Goal: Information Seeking & Learning: Learn about a topic

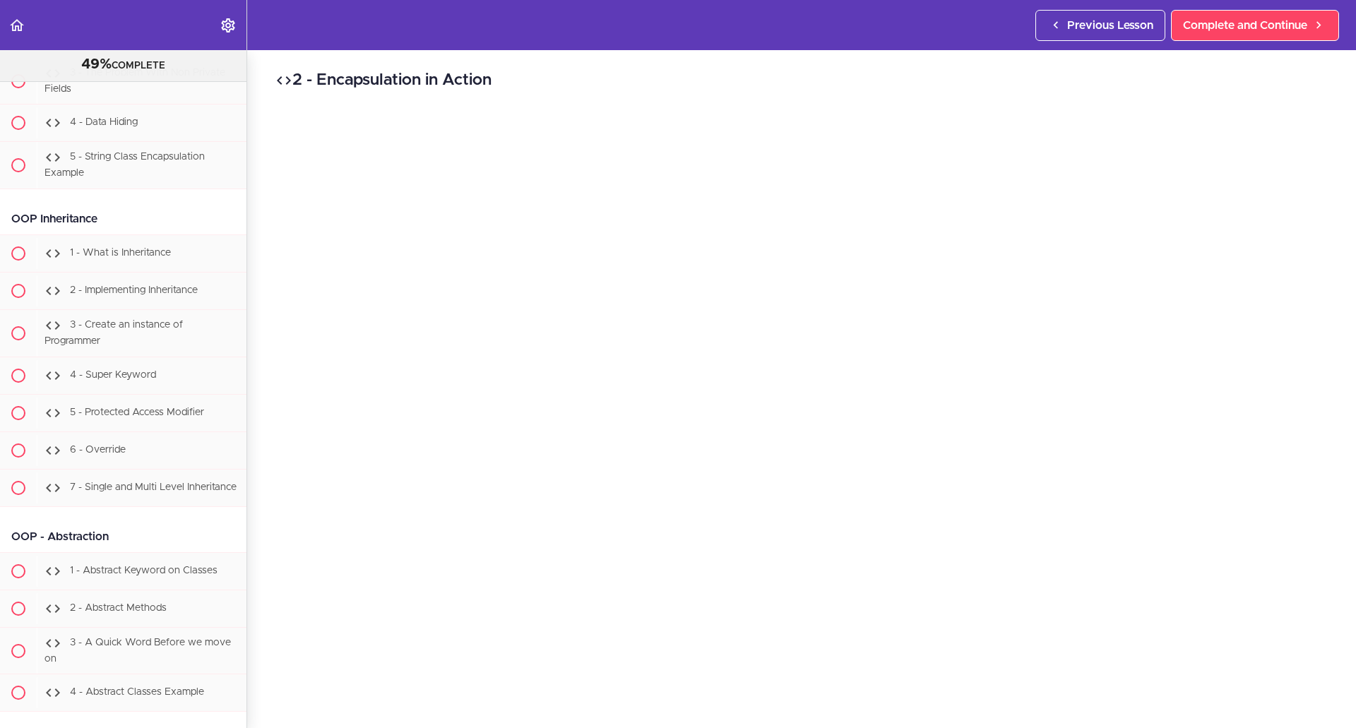
scroll to position [8244, 0]
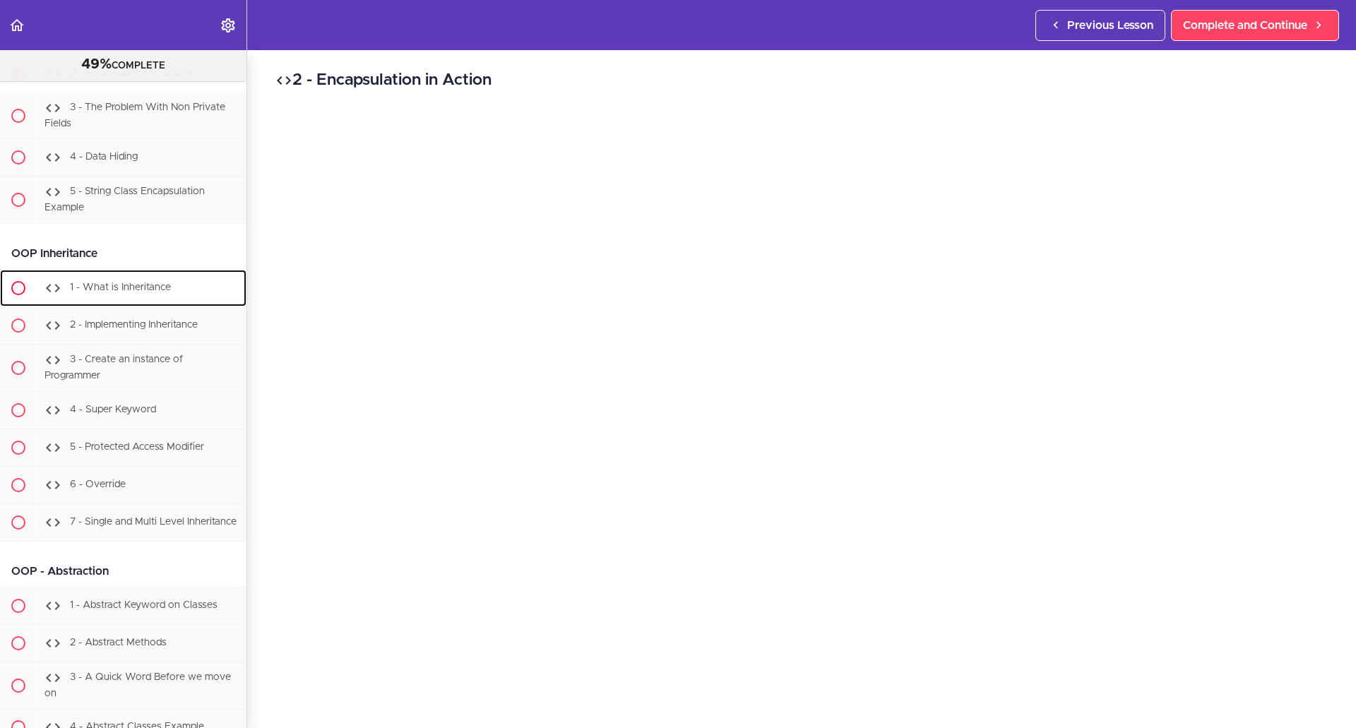
click at [115, 292] on span "1 - What is Inheritance" at bounding box center [120, 287] width 101 height 10
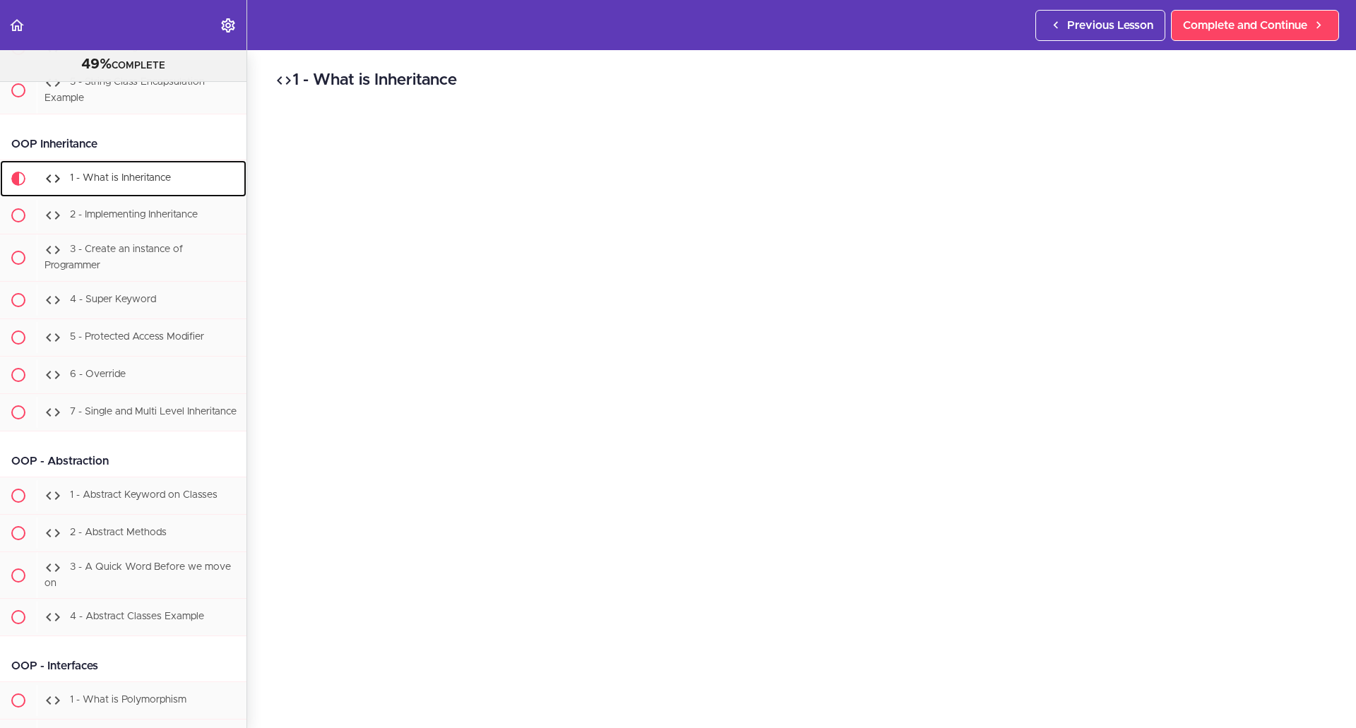
scroll to position [8469, 0]
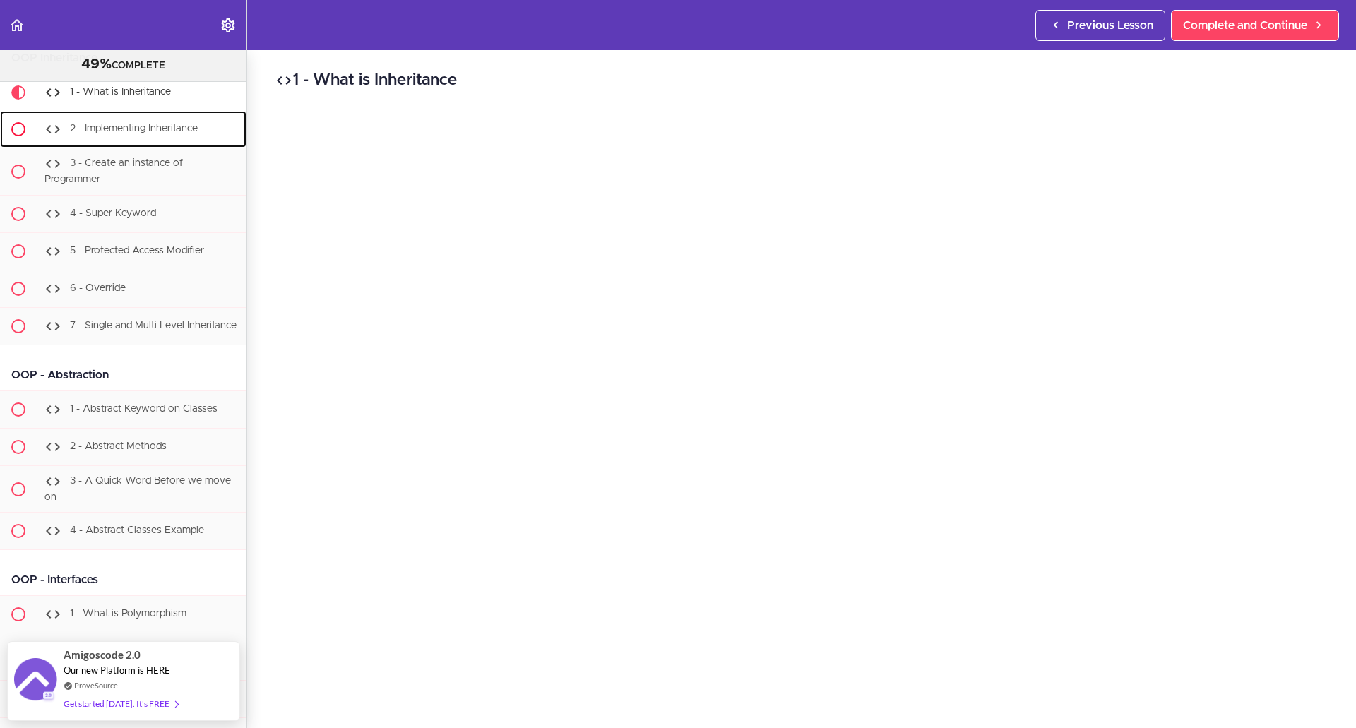
click at [103, 145] on div "2 - Implementing Inheritance" at bounding box center [142, 129] width 210 height 31
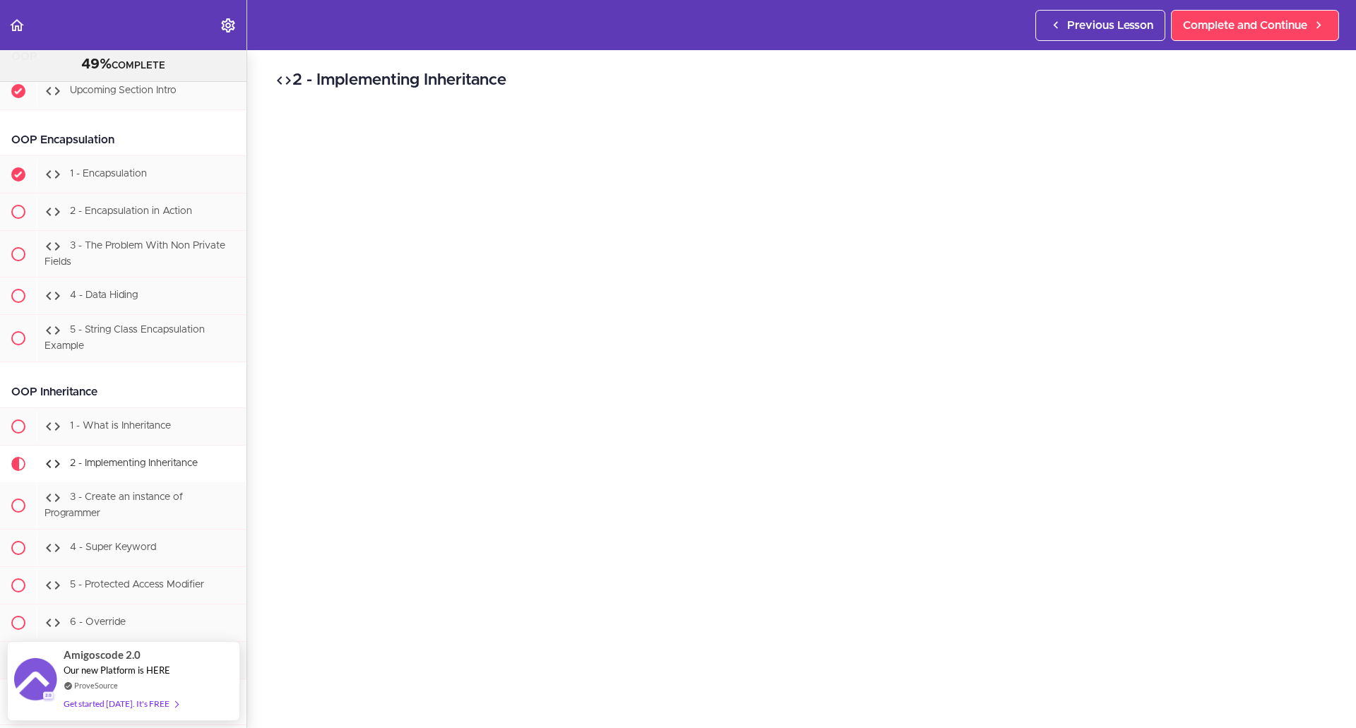
scroll to position [8062, 0]
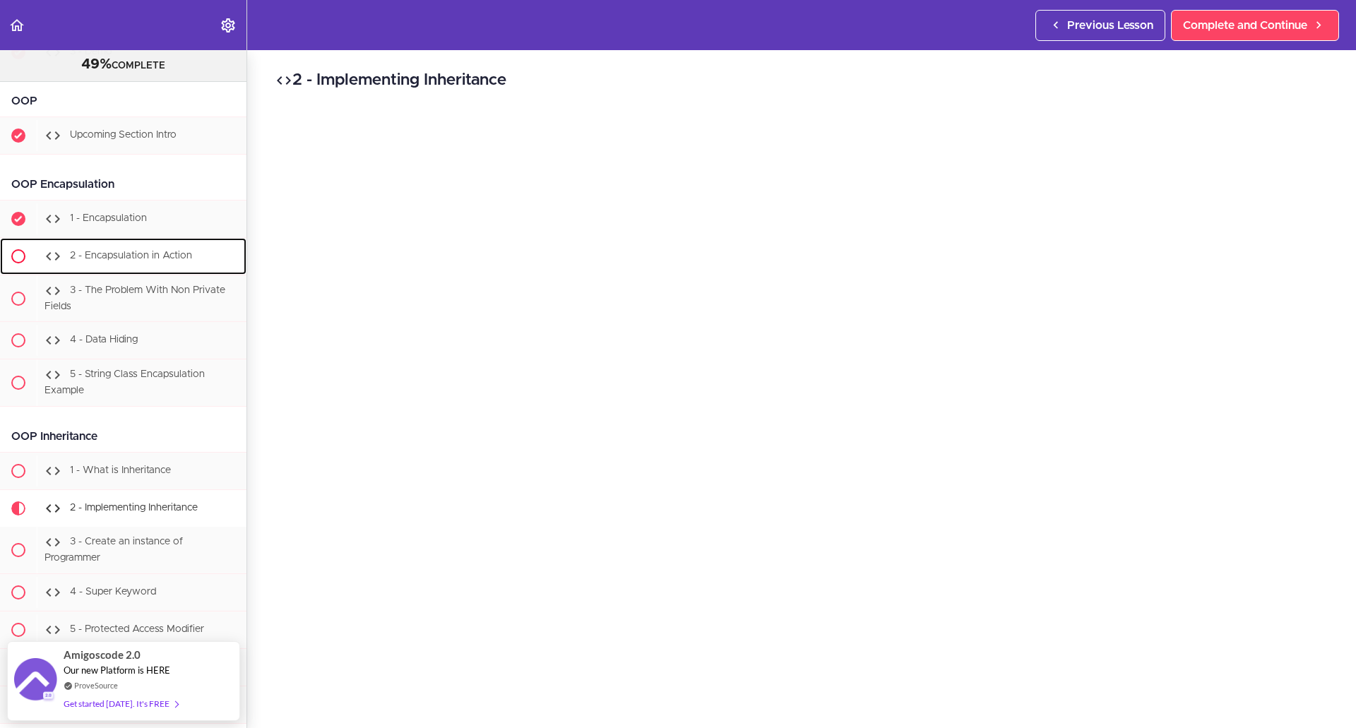
click at [134, 261] on span "2 - Encapsulation in Action" at bounding box center [131, 256] width 122 height 10
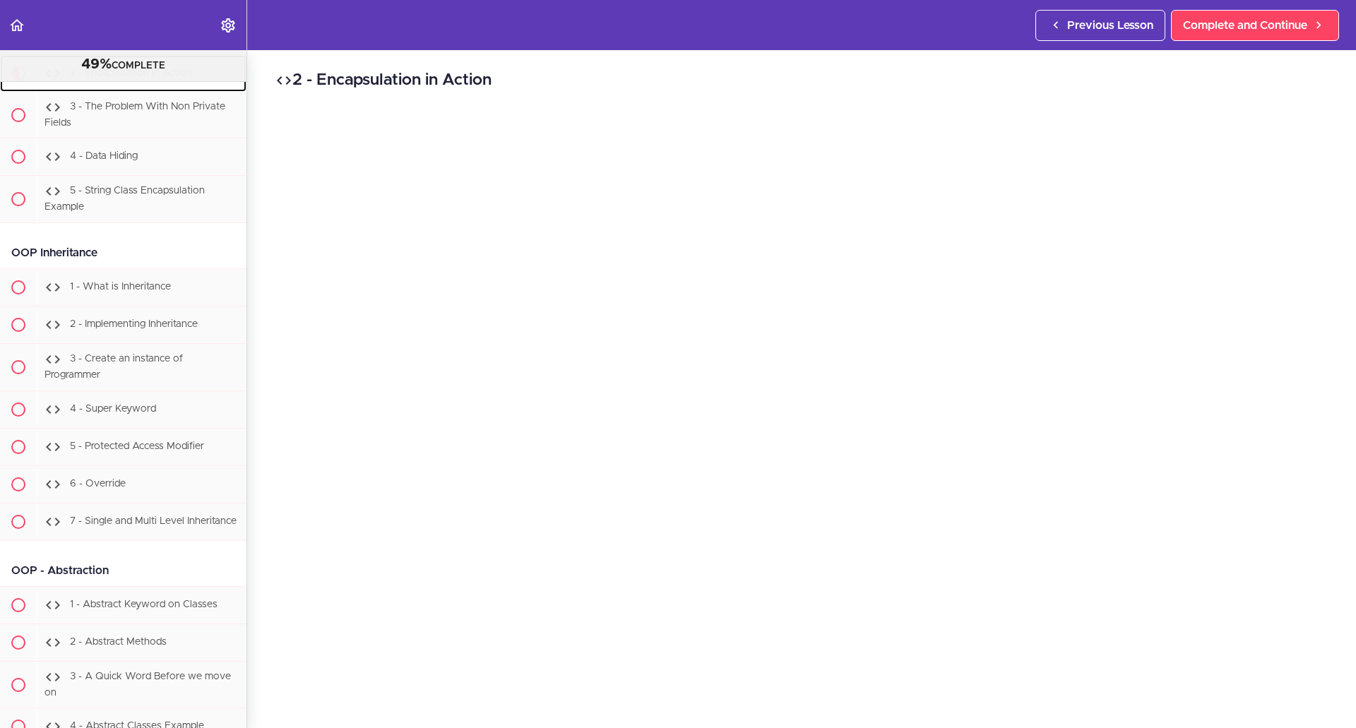
scroll to position [8254, 0]
